Goal: Transaction & Acquisition: Subscribe to service/newsletter

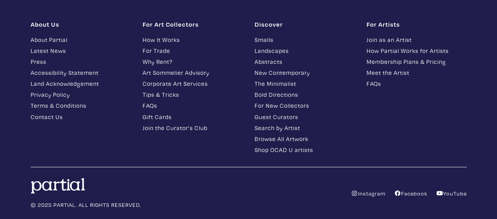
scroll to position [1018, 0]
click at [367, 190] on link "Instagram" at bounding box center [368, 193] width 35 height 7
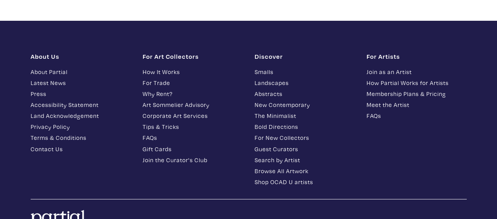
scroll to position [979, 0]
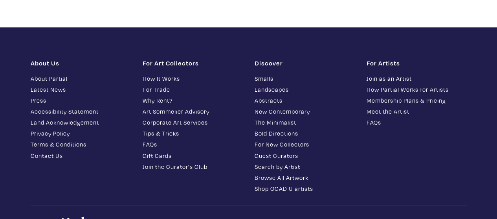
click at [380, 74] on link "Join as an Artist" at bounding box center [416, 78] width 100 height 9
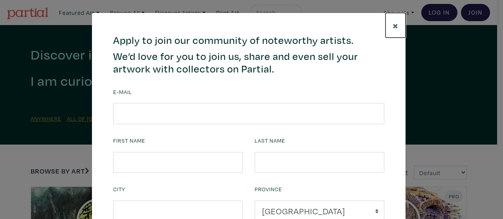
click at [392, 25] on span "×" at bounding box center [395, 25] width 6 height 14
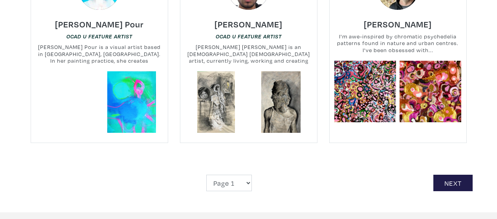
scroll to position [1845, 0]
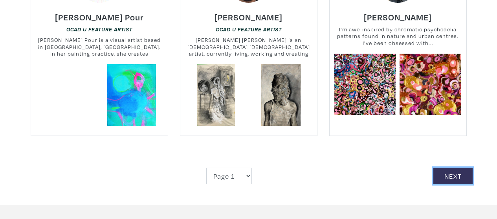
click at [465, 168] on link "Next" at bounding box center [452, 176] width 39 height 17
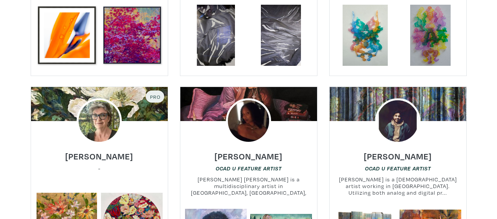
scroll to position [353, 0]
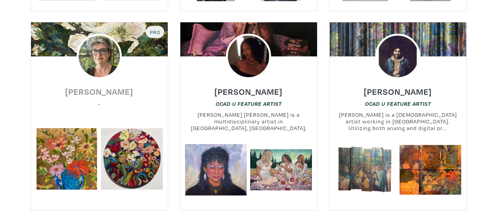
click at [106, 94] on h6 "Rea Kelly" at bounding box center [99, 91] width 68 height 11
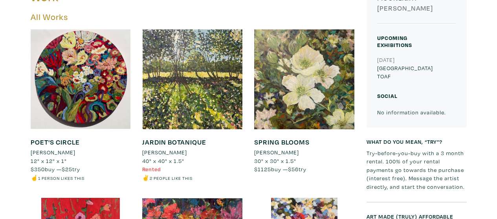
scroll to position [275, 0]
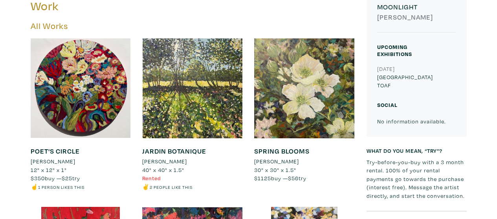
click at [306, 176] on span "$1125 buy — $56 try" at bounding box center [280, 178] width 52 height 7
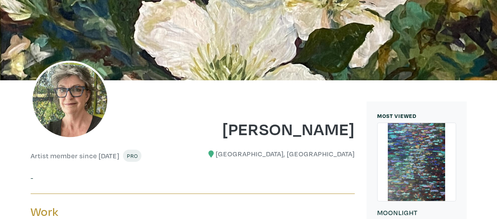
scroll to position [0, 0]
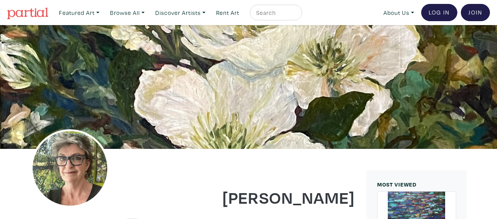
click at [25, 8] on img at bounding box center [27, 13] width 41 height 12
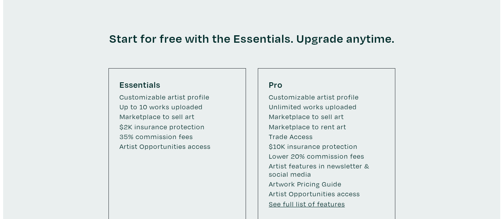
scroll to position [1209, 0]
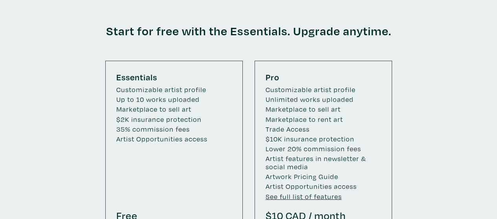
click at [317, 192] on u "See full list of features" at bounding box center [303, 196] width 76 height 9
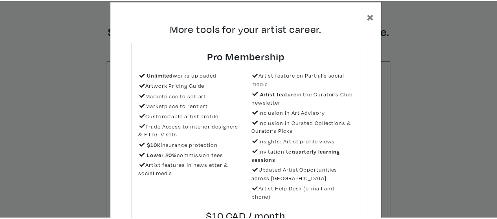
scroll to position [0, 0]
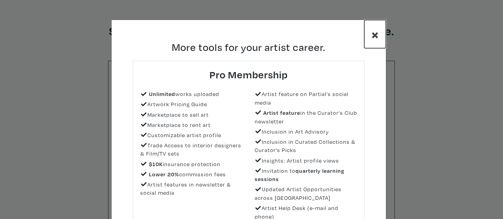
click at [371, 34] on span "×" at bounding box center [374, 34] width 7 height 18
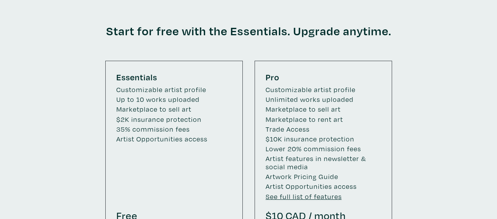
click at [18, 80] on div "Start for free with the Essentials. Upgrade anytime. Essentials Customizable ar…" at bounding box center [248, 133] width 497 height 283
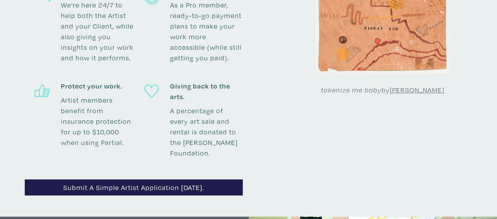
scroll to position [895, 0]
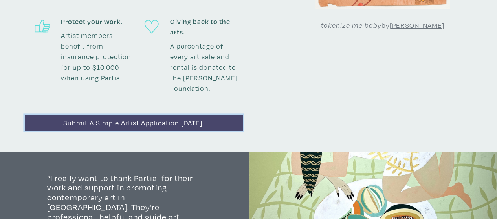
click at [131, 115] on link "Submit a simple artist application today." at bounding box center [134, 123] width 218 height 16
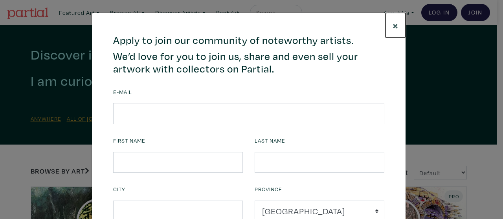
click at [392, 24] on span "×" at bounding box center [395, 25] width 6 height 14
